Goal: Browse casually: Explore the website without a specific task or goal

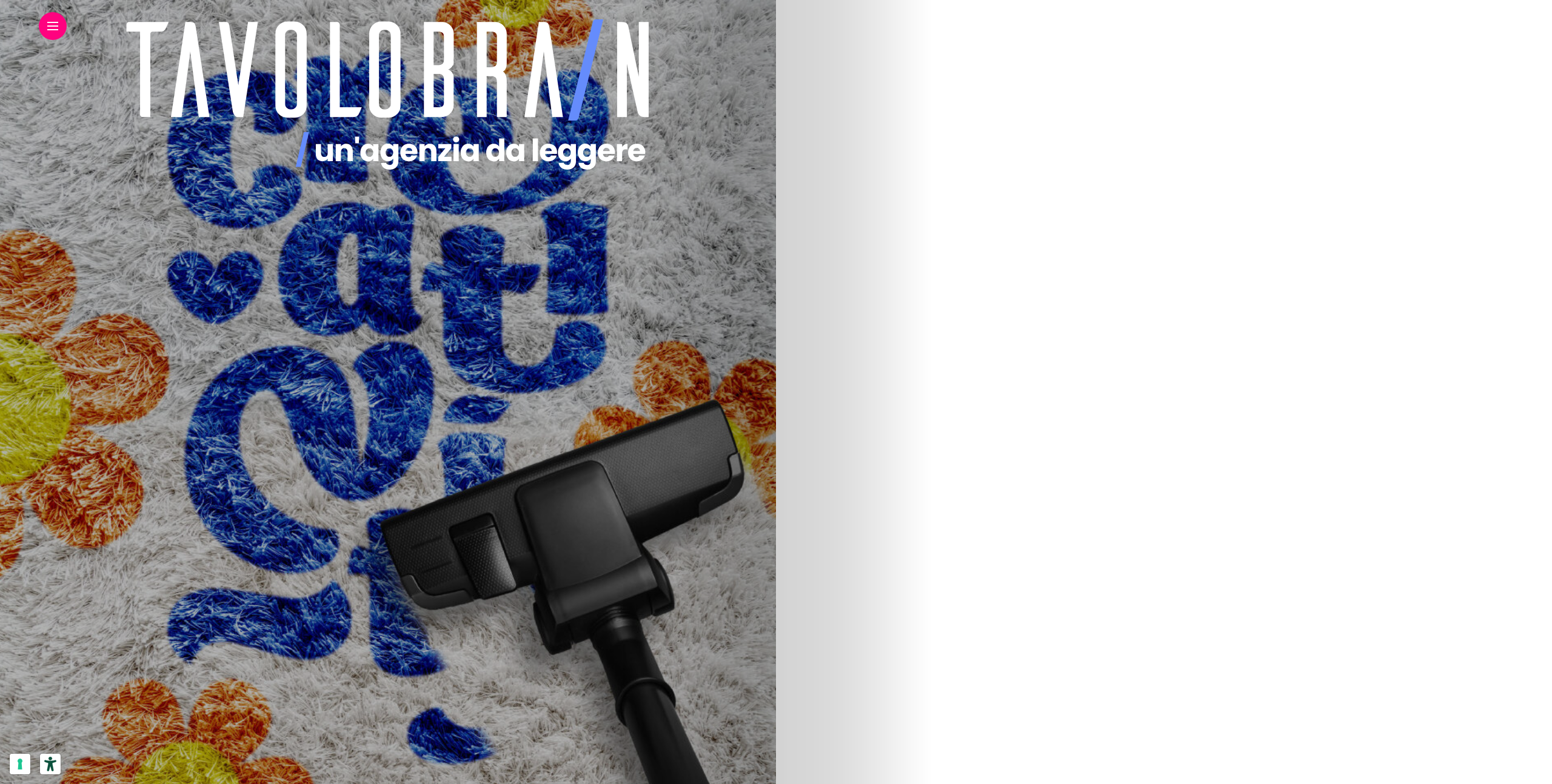
scroll to position [744, 0]
click at [592, 333] on img at bounding box center [388, 353] width 410 height 727
click at [346, 465] on img at bounding box center [141, 396] width 410 height 727
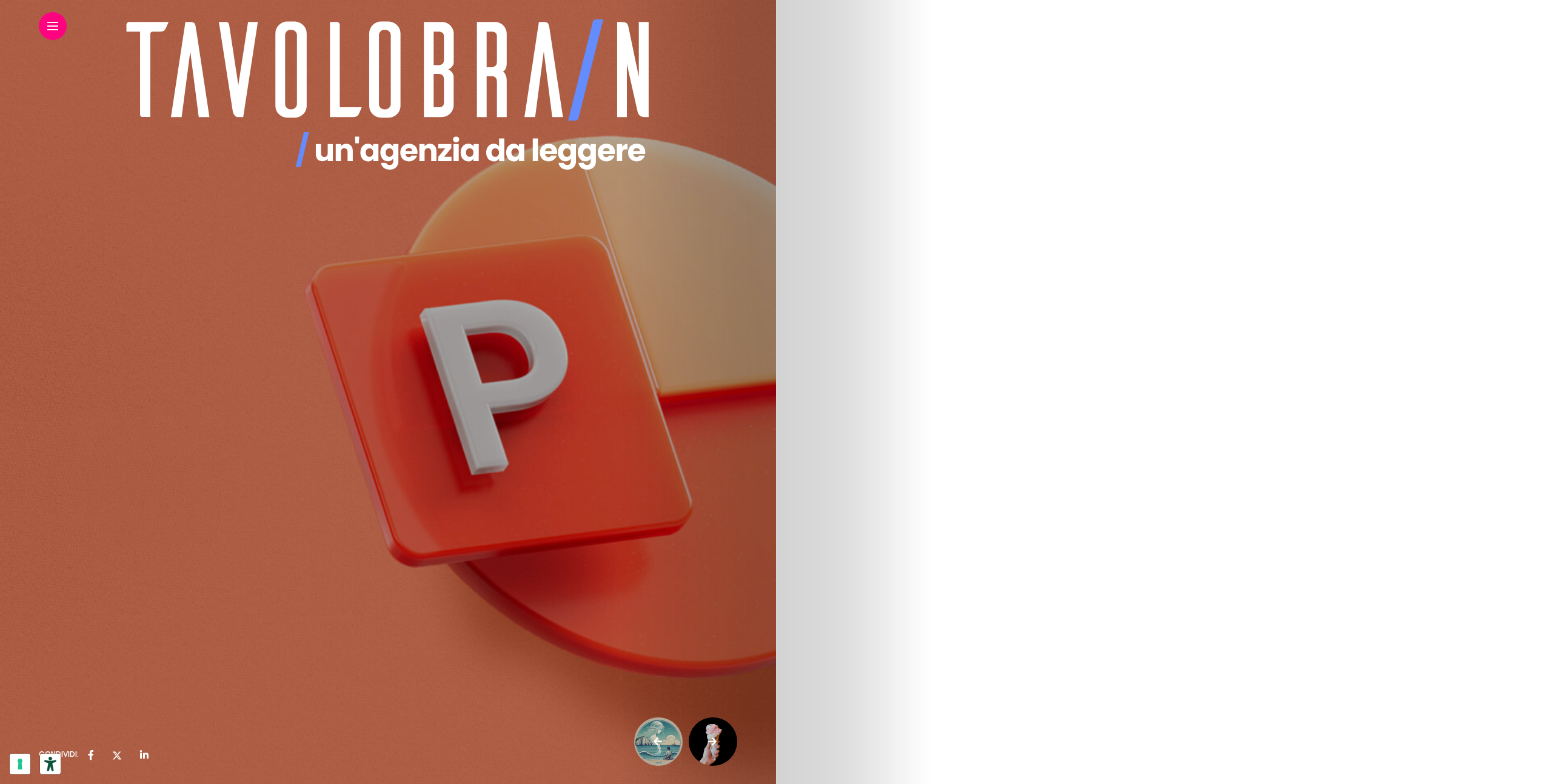
scroll to position [1968, 0]
